Goal: Find contact information: Find contact information

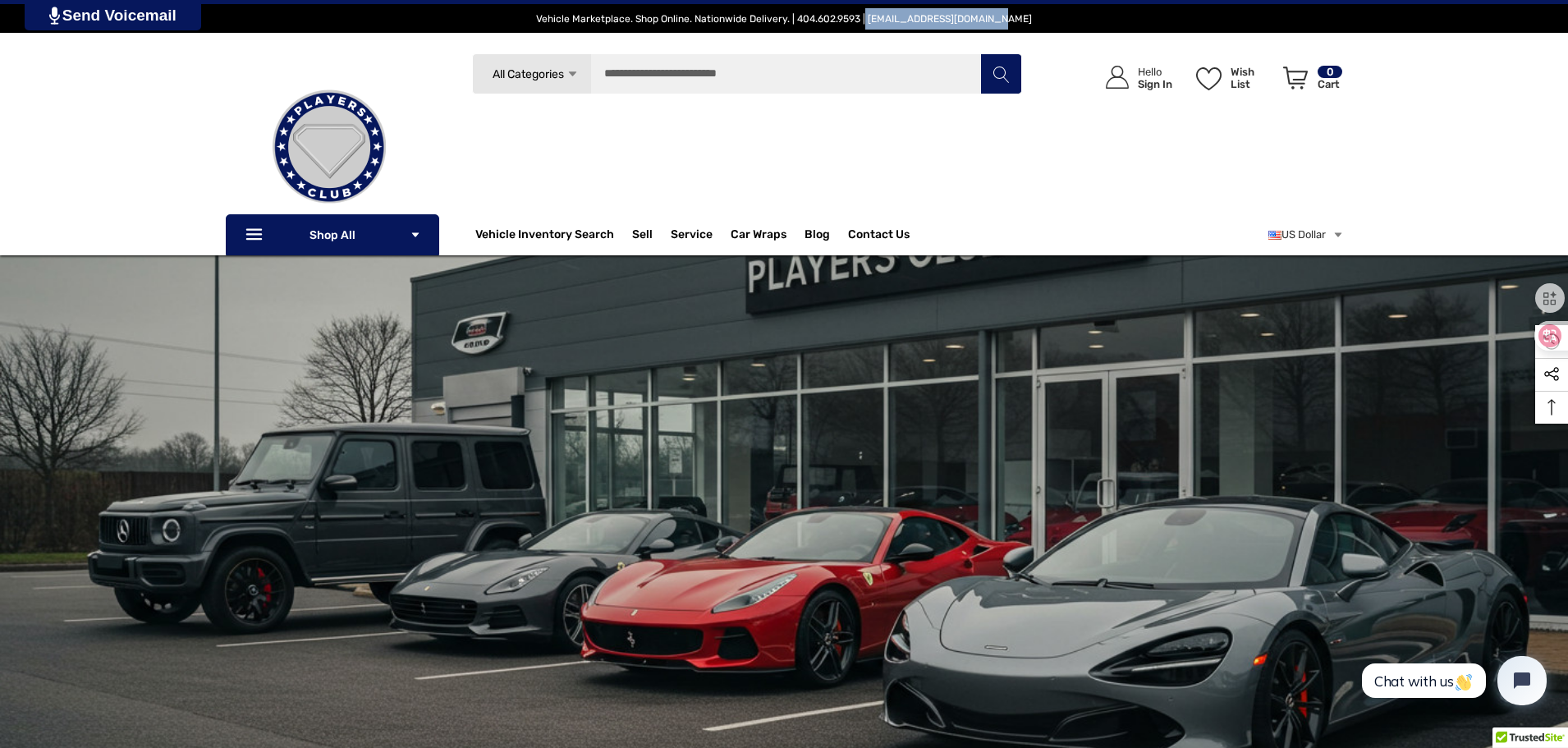
drag, startPoint x: 1011, startPoint y: 19, endPoint x: 885, endPoint y: 23, distance: 126.1
click at [885, 23] on span "Vehicle Marketplace. Shop Online. Nationwide Delivery. | 404.602.9593 | [EMAIL_…" at bounding box center [784, 18] width 1502 height 29
copy span "[EMAIL_ADDRESS][DOMAIN_NAME]"
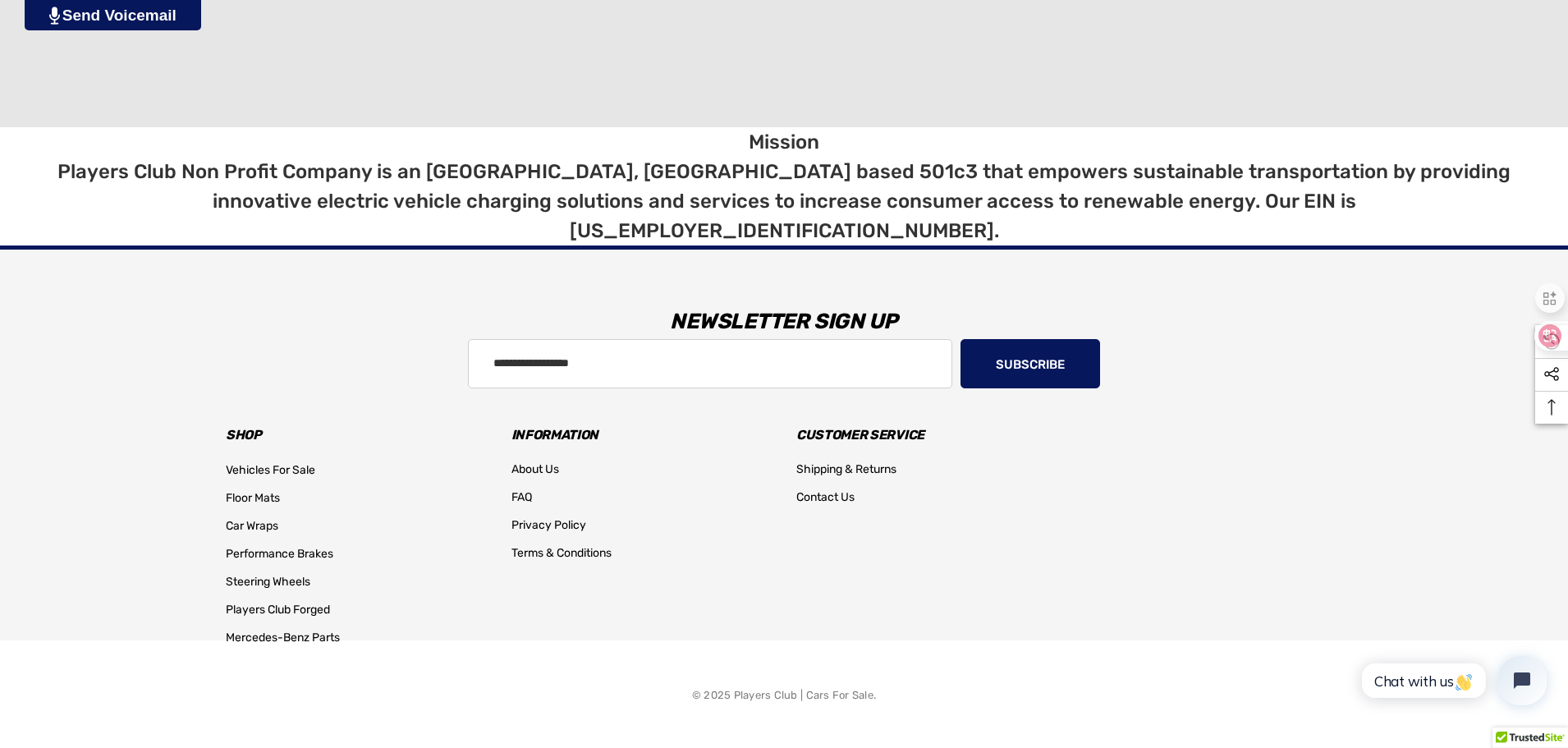
scroll to position [10796, 0]
click at [823, 503] on span "Contact Us" at bounding box center [824, 497] width 58 height 14
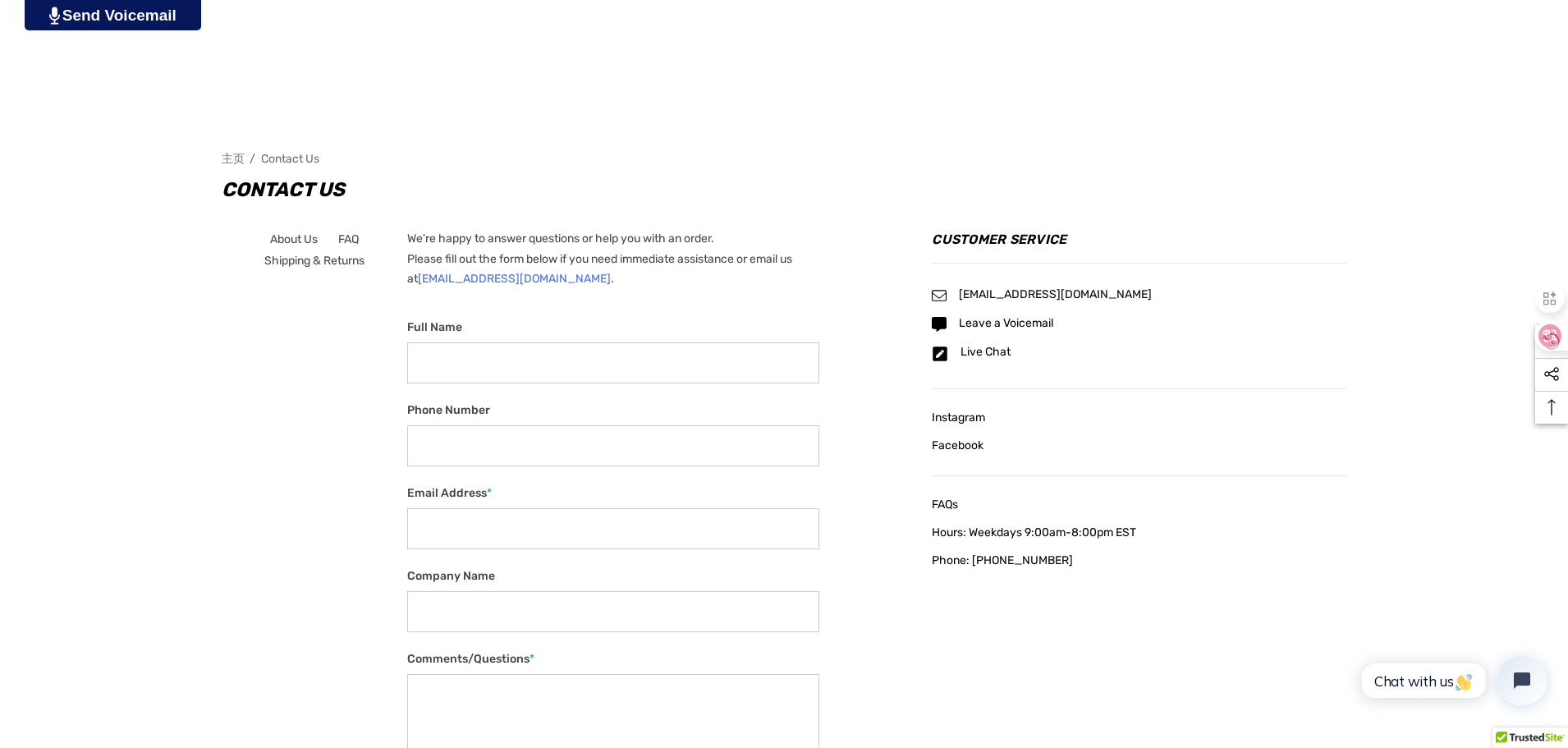
scroll to position [493, 0]
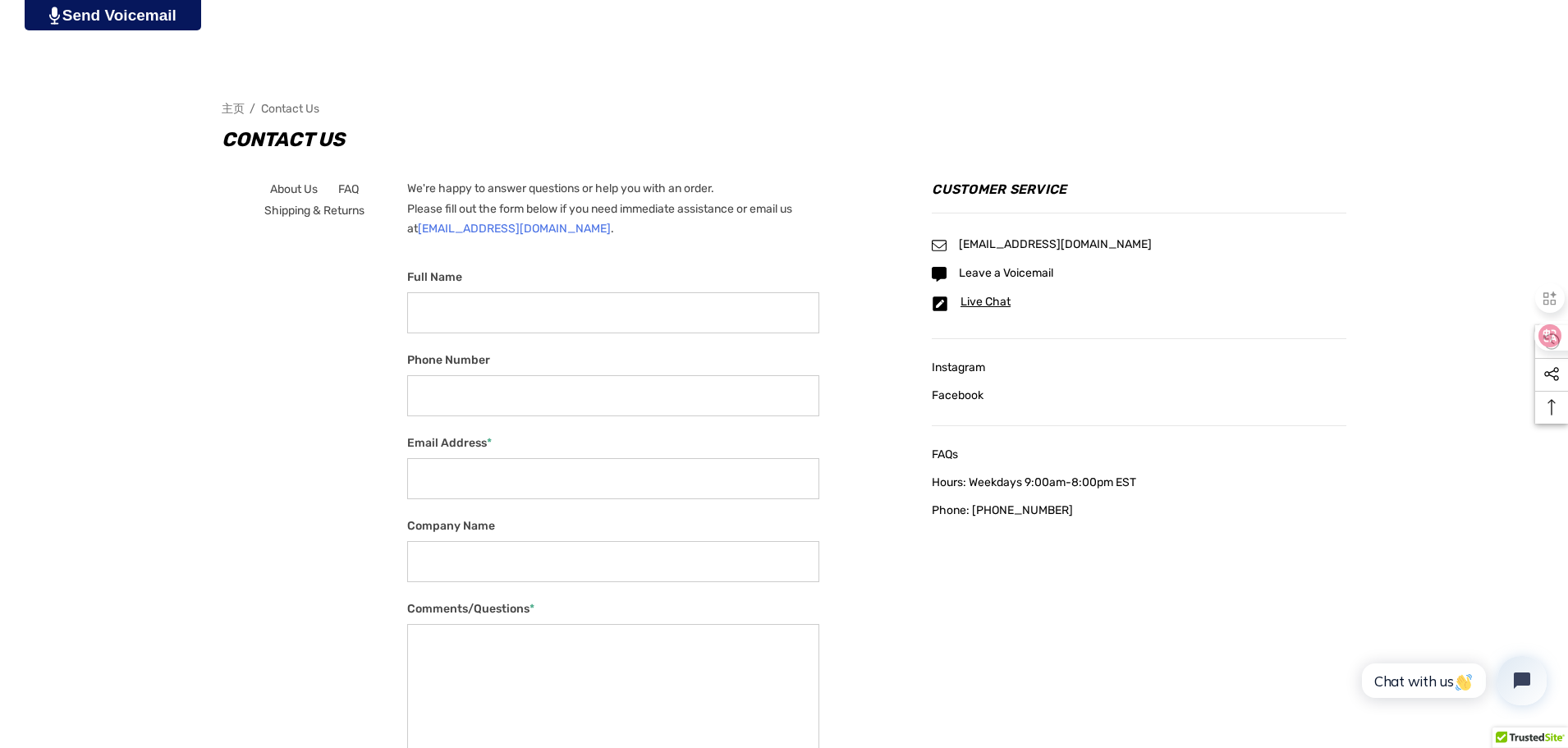
click at [1010, 302] on span "Live Chat" at bounding box center [985, 301] width 50 height 14
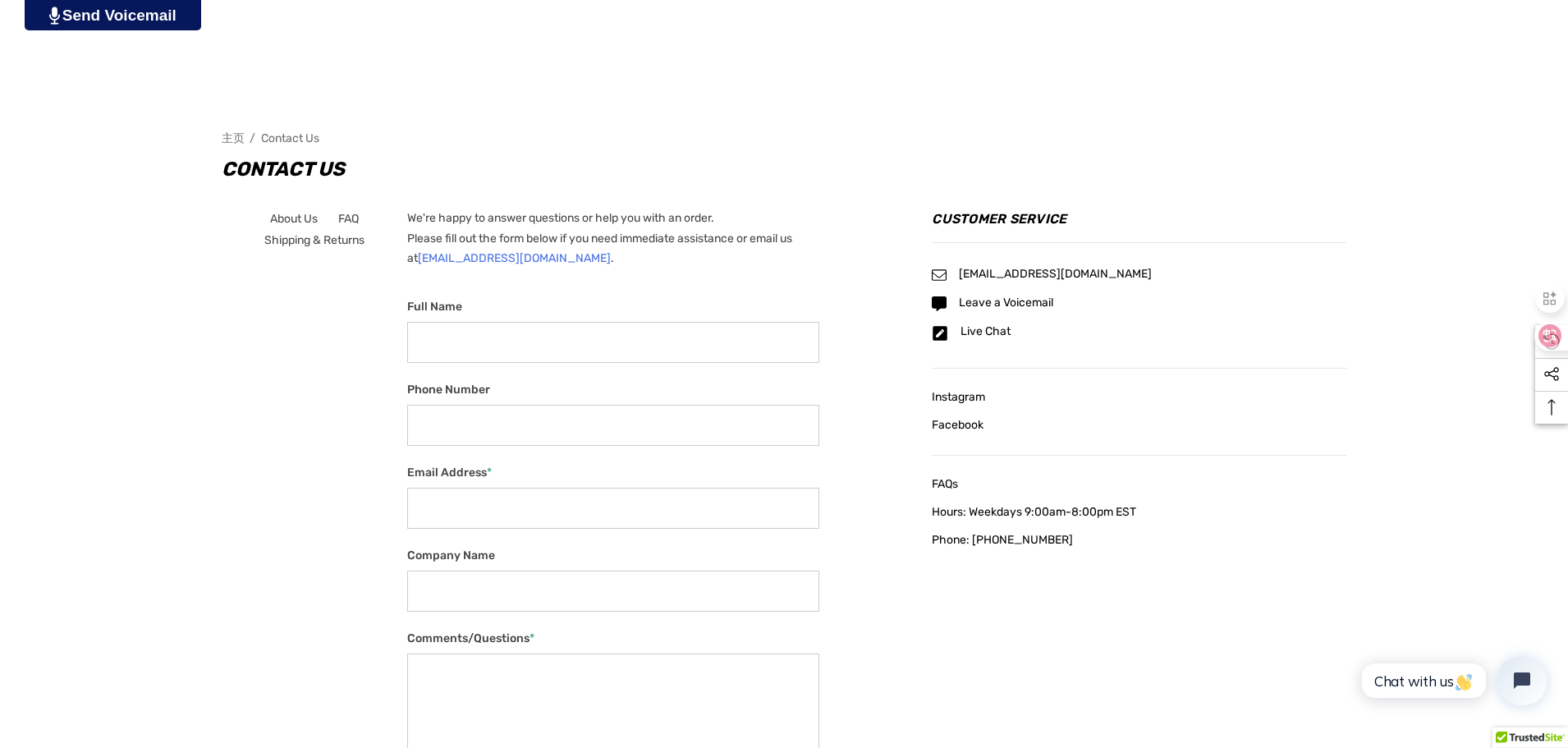
scroll to position [493, 0]
